Goal: Information Seeking & Learning: Check status

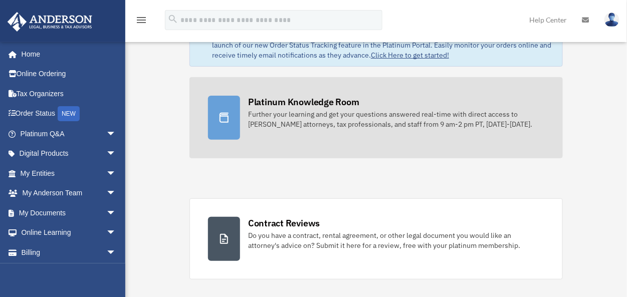
scroll to position [80, 0]
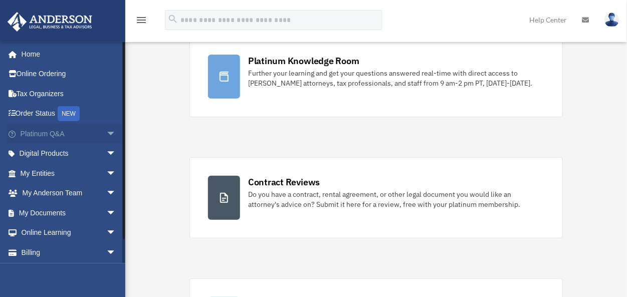
click at [106, 133] on span "arrow_drop_down" at bounding box center [116, 134] width 20 height 21
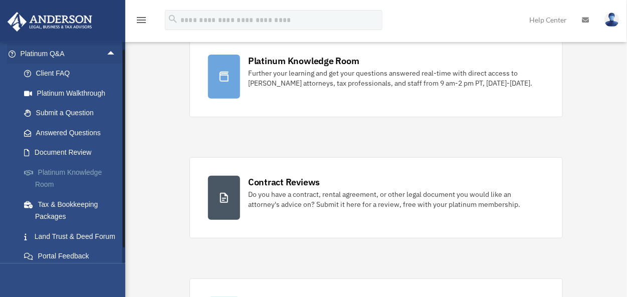
click at [74, 176] on link "Platinum Knowledge Room" at bounding box center [72, 178] width 117 height 32
click at [75, 173] on link "Platinum Knowledge Room" at bounding box center [72, 178] width 117 height 32
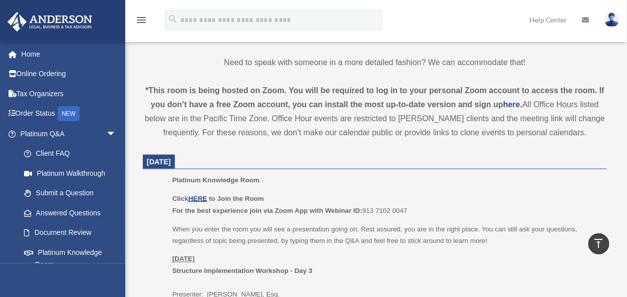
scroll to position [321, 0]
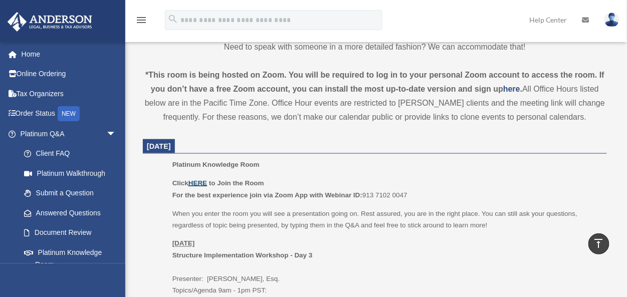
click at [204, 183] on u "HERE" at bounding box center [197, 183] width 19 height 8
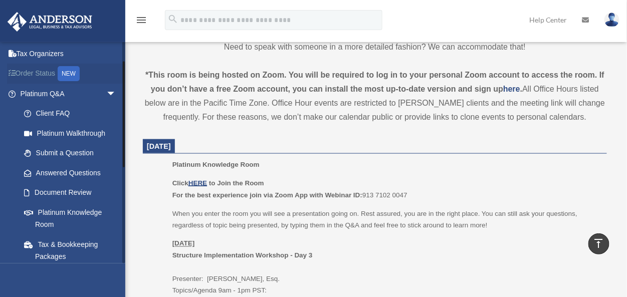
click at [46, 73] on link "Order Status NEW" at bounding box center [69, 74] width 124 height 21
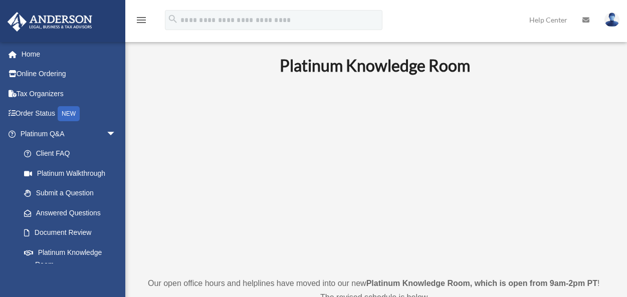
scroll to position [318, 0]
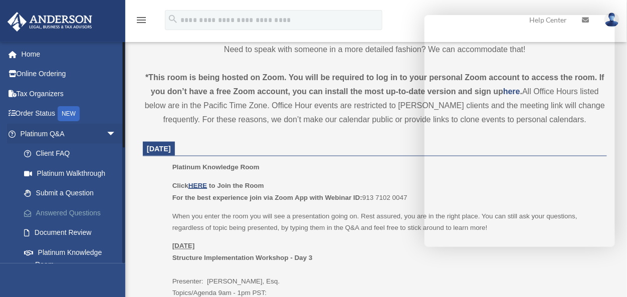
click at [68, 212] on link "Answered Questions" at bounding box center [72, 213] width 117 height 20
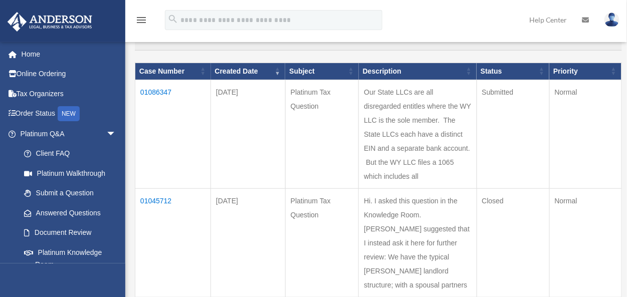
scroll to position [120, 0]
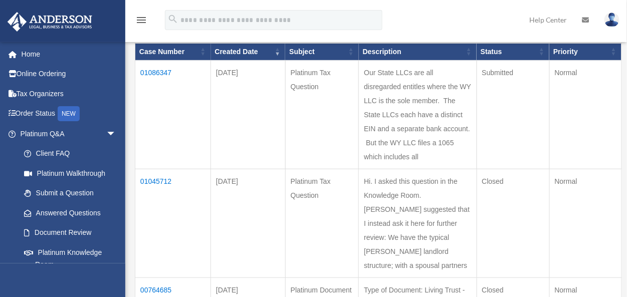
click at [159, 73] on td "01086347" at bounding box center [173, 114] width 76 height 109
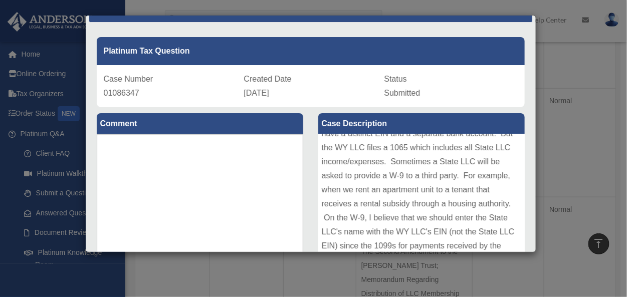
scroll to position [0, 0]
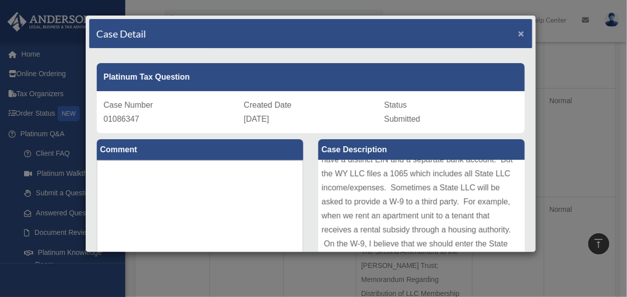
click at [518, 33] on span "×" at bounding box center [521, 34] width 7 height 12
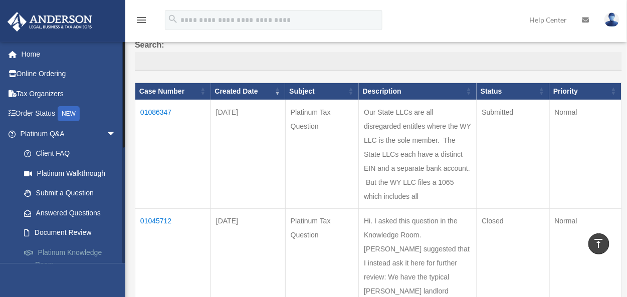
scroll to position [80, 0]
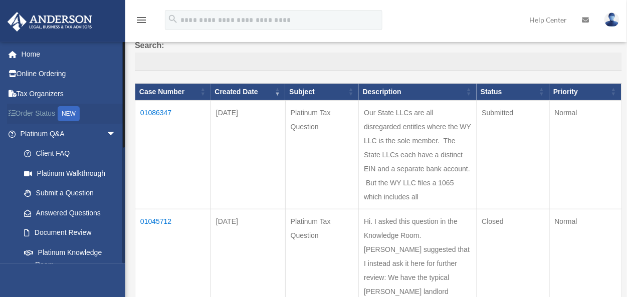
click at [55, 112] on link "Order Status NEW" at bounding box center [69, 114] width 124 height 21
